Goal: Information Seeking & Learning: Understand process/instructions

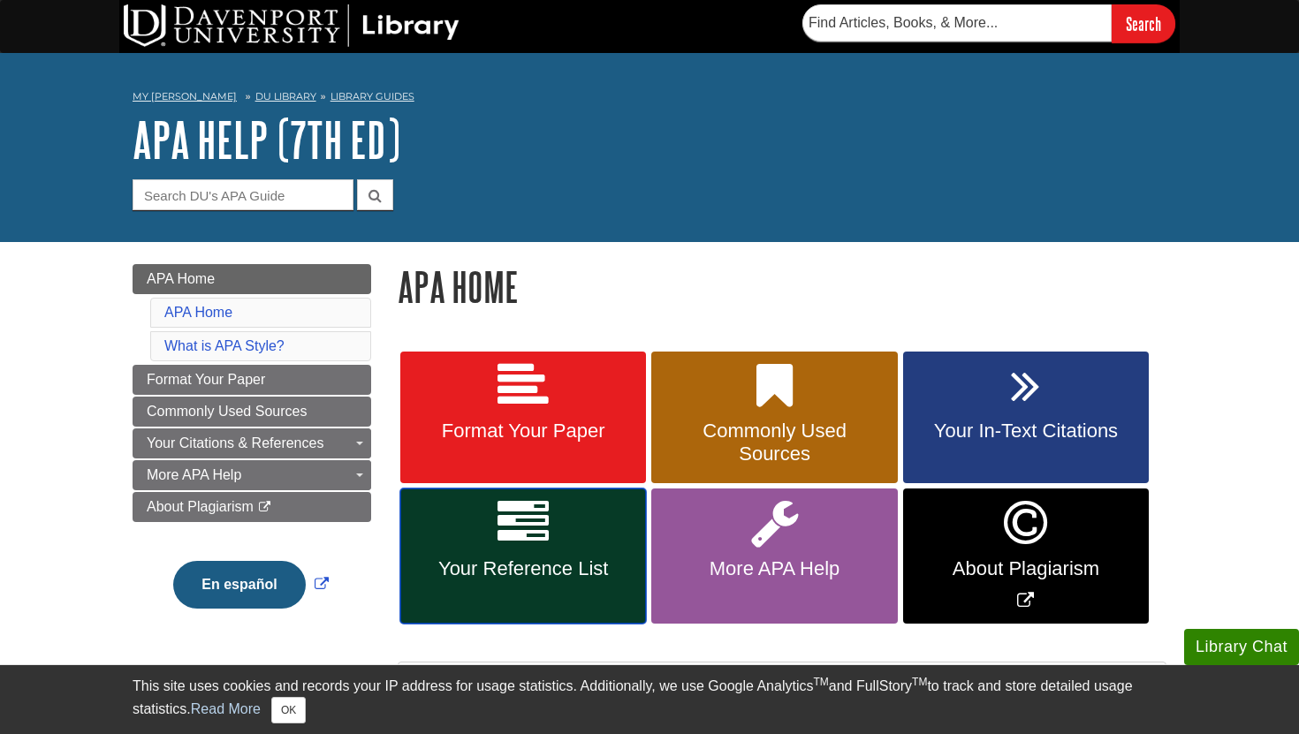
click at [561, 536] on link "Your Reference List" at bounding box center [523, 555] width 246 height 135
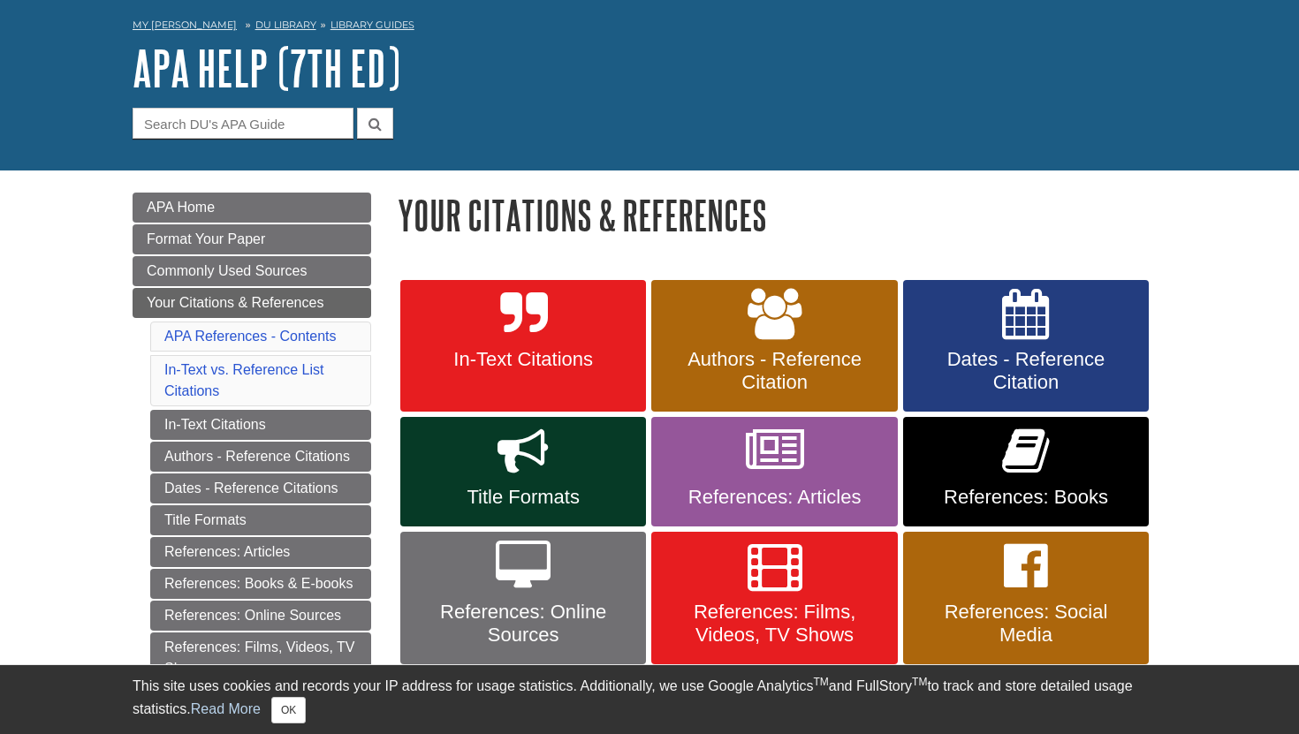
scroll to position [78, 0]
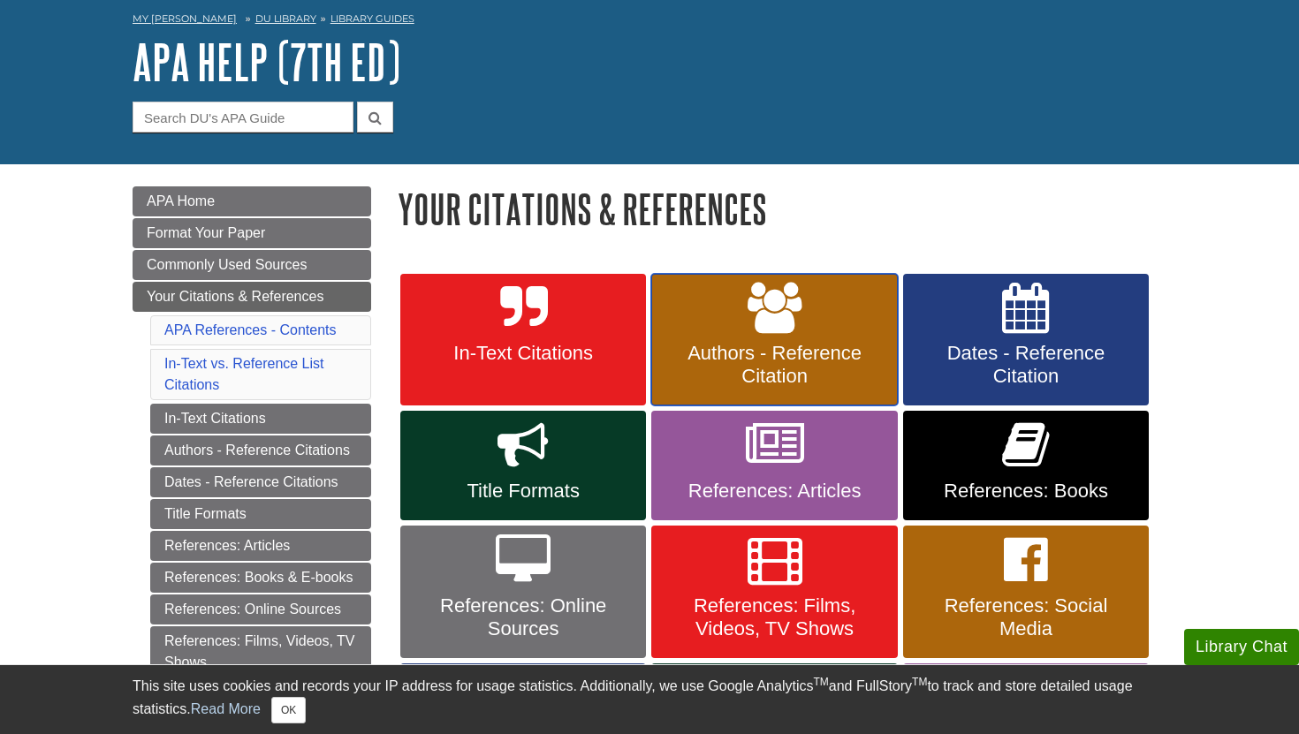
click at [751, 368] on span "Authors - Reference Citation" at bounding box center [773, 365] width 219 height 46
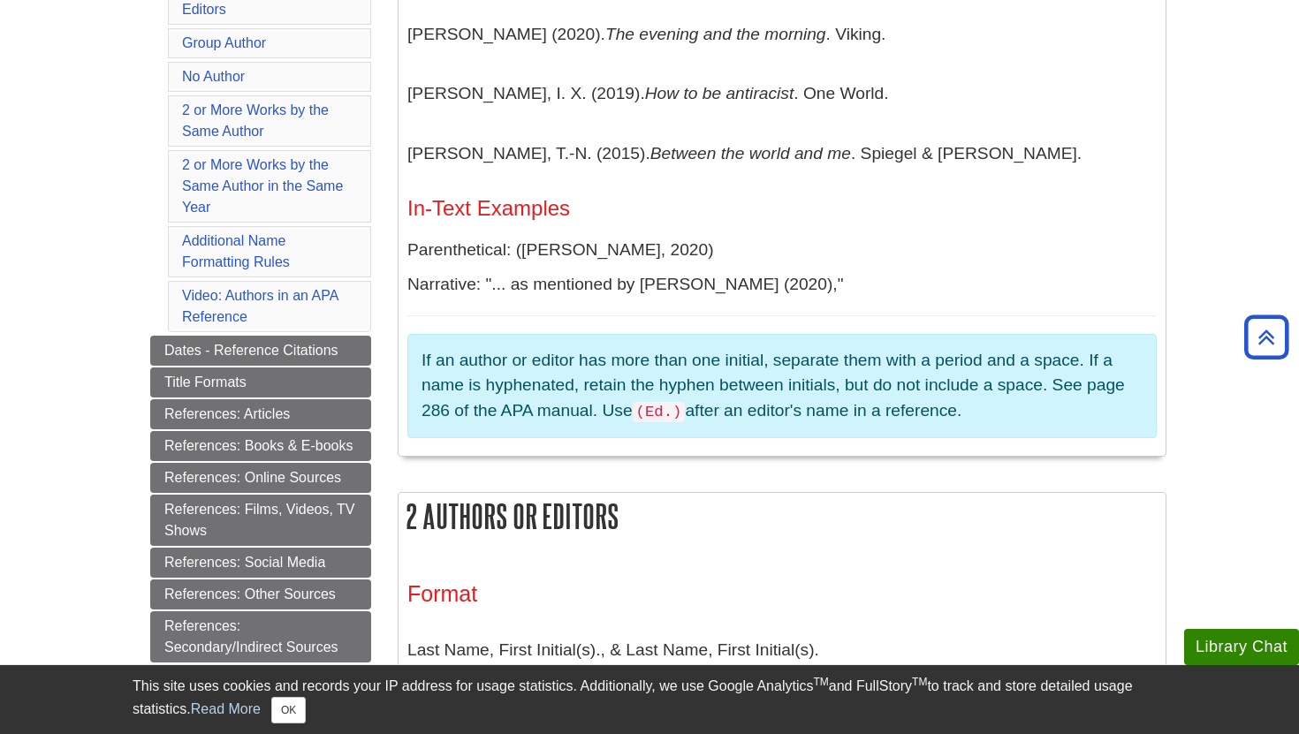
scroll to position [828, 0]
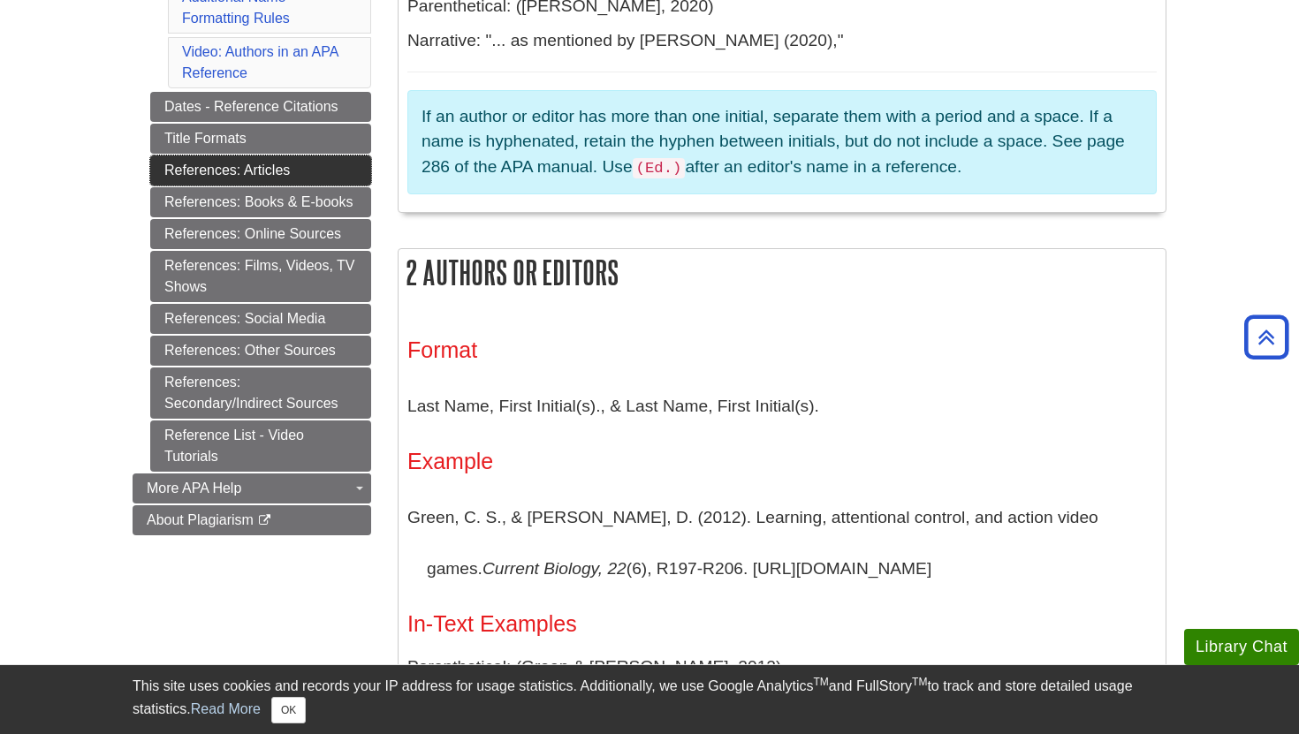
click at [328, 170] on link "References: Articles" at bounding box center [260, 170] width 221 height 30
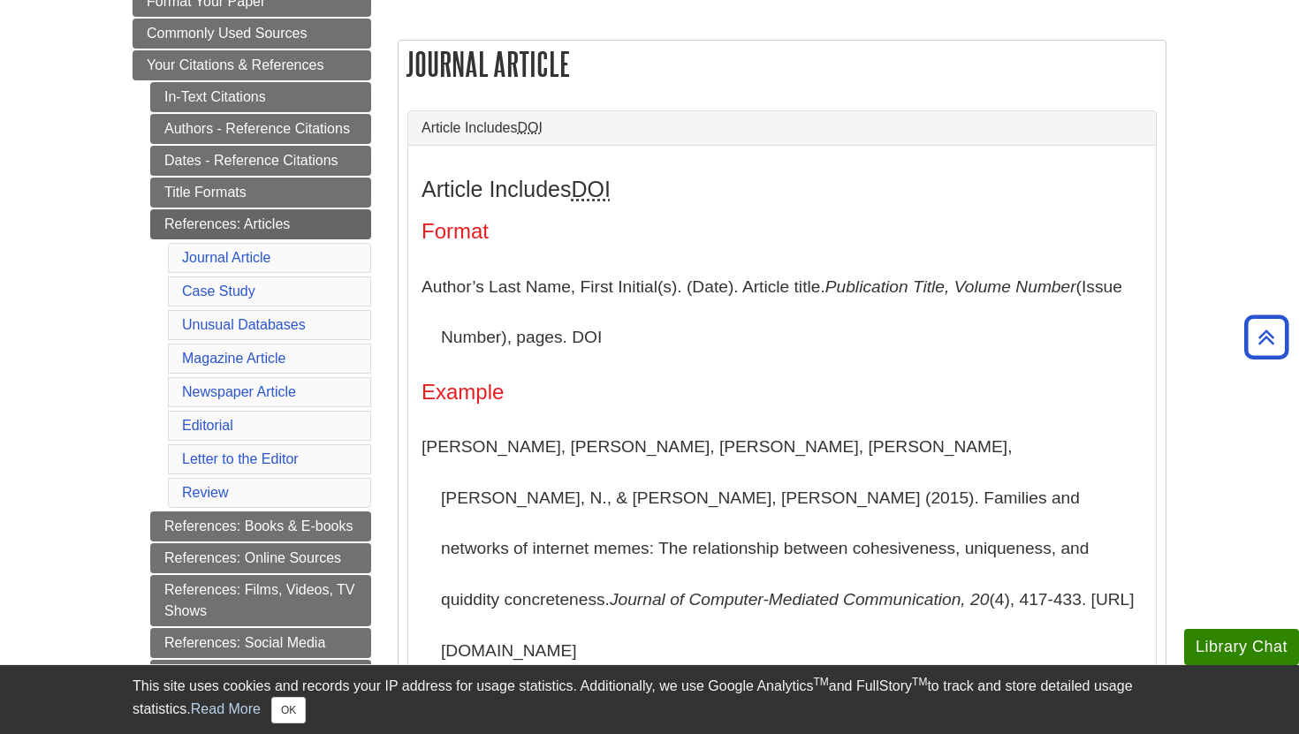
scroll to position [308, 0]
click at [298, 135] on link "Authors - Reference Citations" at bounding box center [260, 130] width 221 height 30
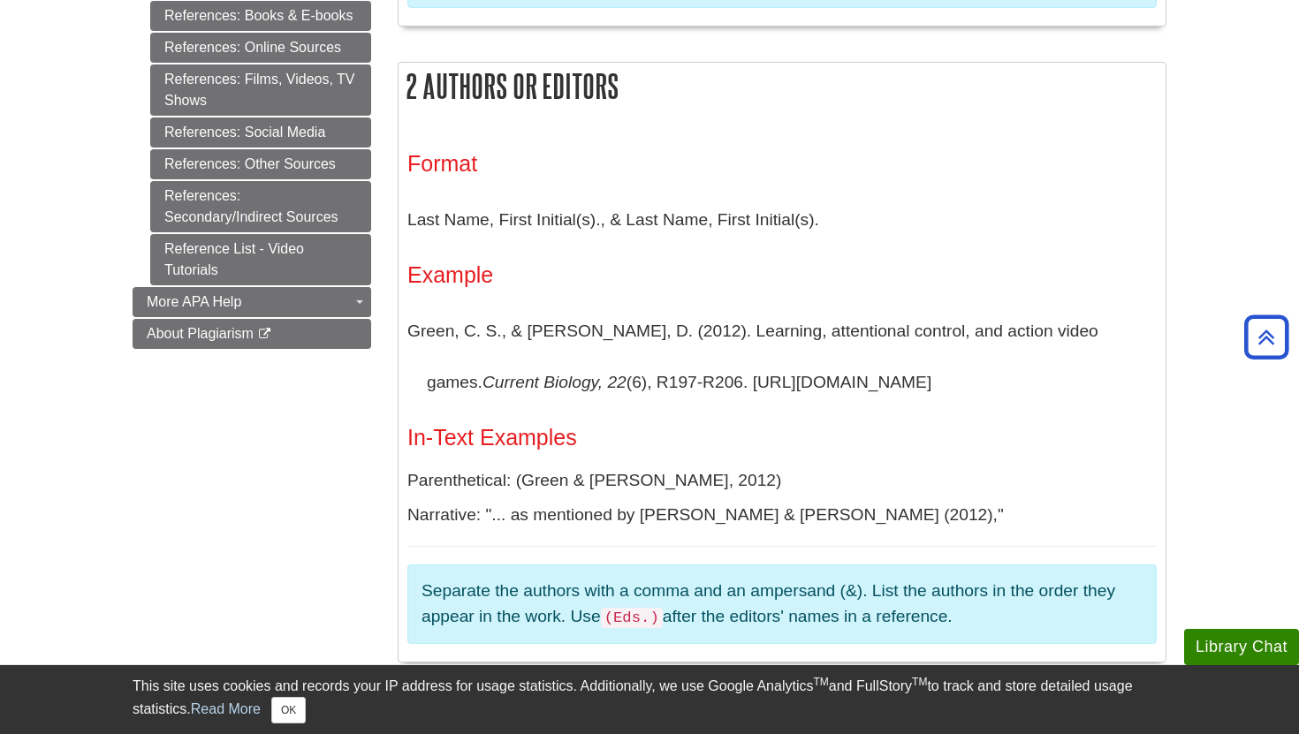
scroll to position [1017, 0]
